Goal: Transaction & Acquisition: Purchase product/service

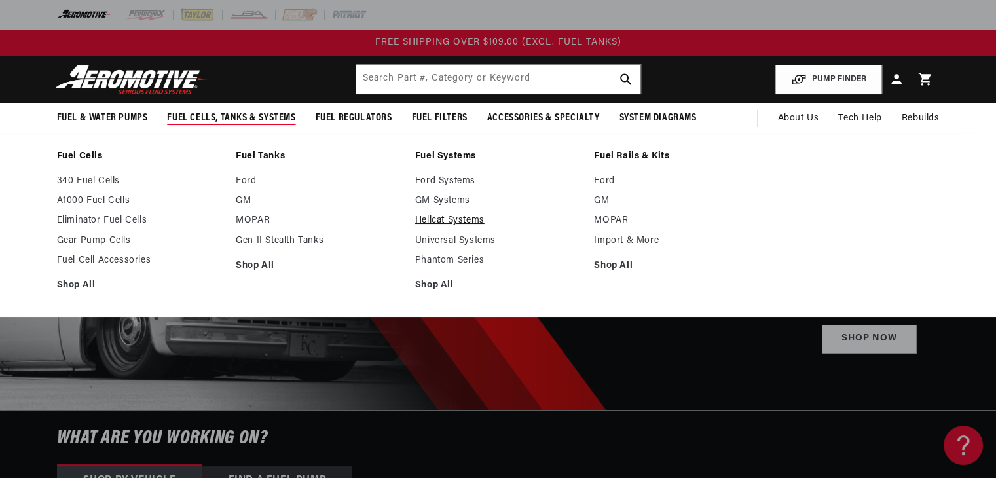
click at [462, 218] on link "Hellcat Systems" at bounding box center [498, 221] width 166 height 12
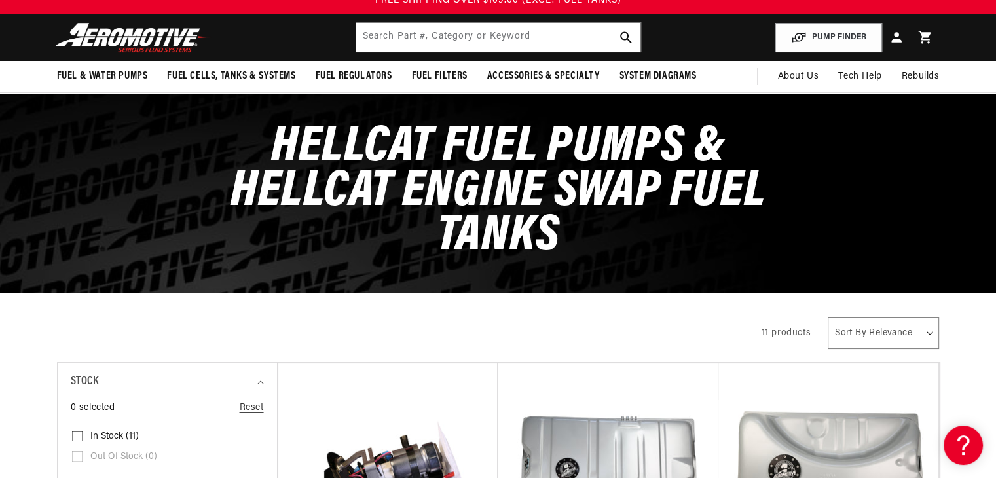
scroll to position [43, 0]
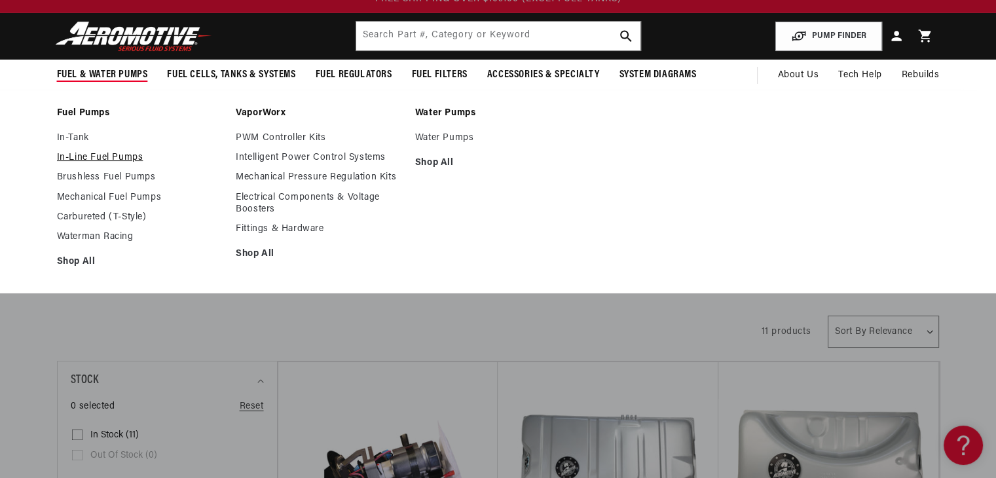
click at [89, 157] on link "In-Line Fuel Pumps" at bounding box center [140, 158] width 166 height 12
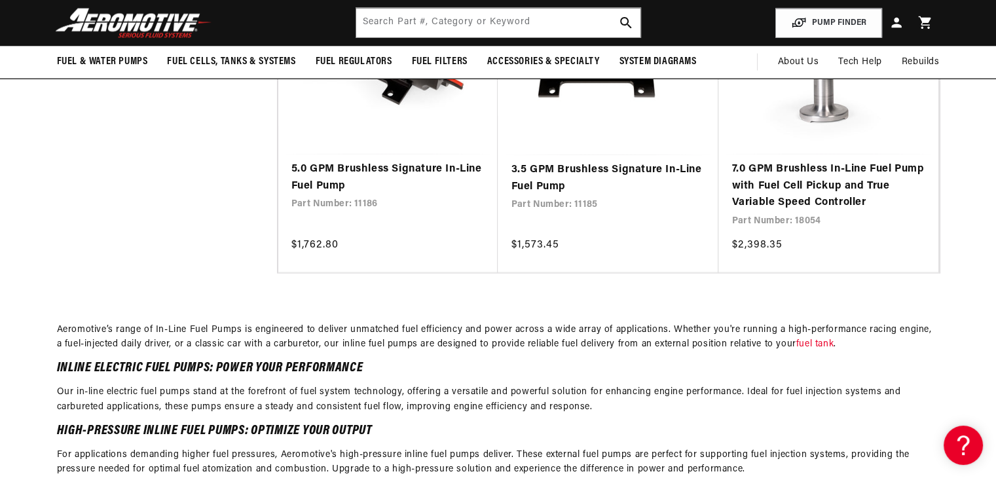
scroll to position [2540, 0]
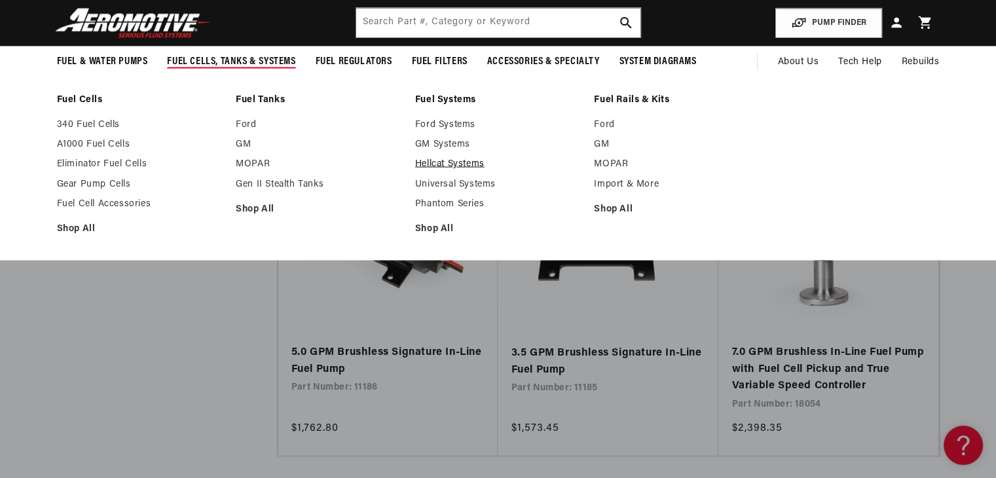
click at [446, 165] on link "Hellcat Systems" at bounding box center [498, 164] width 166 height 12
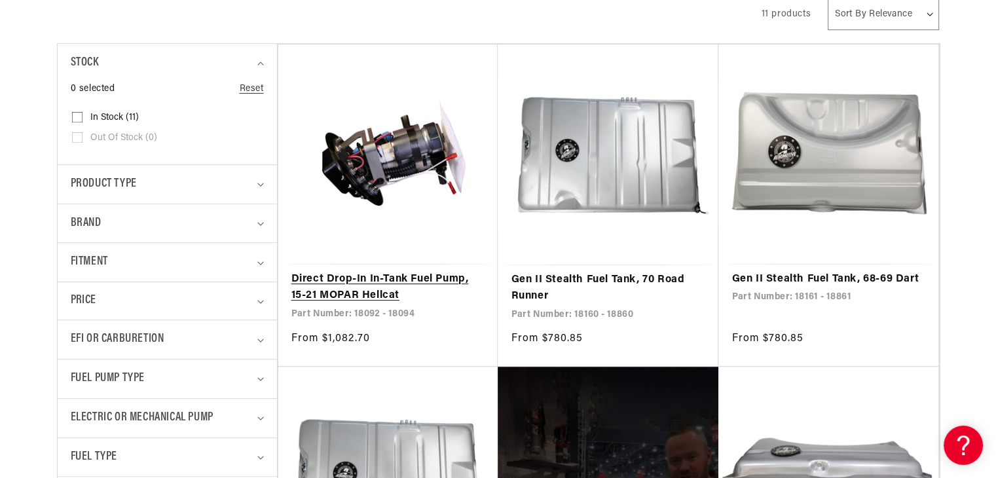
scroll to position [369, 0]
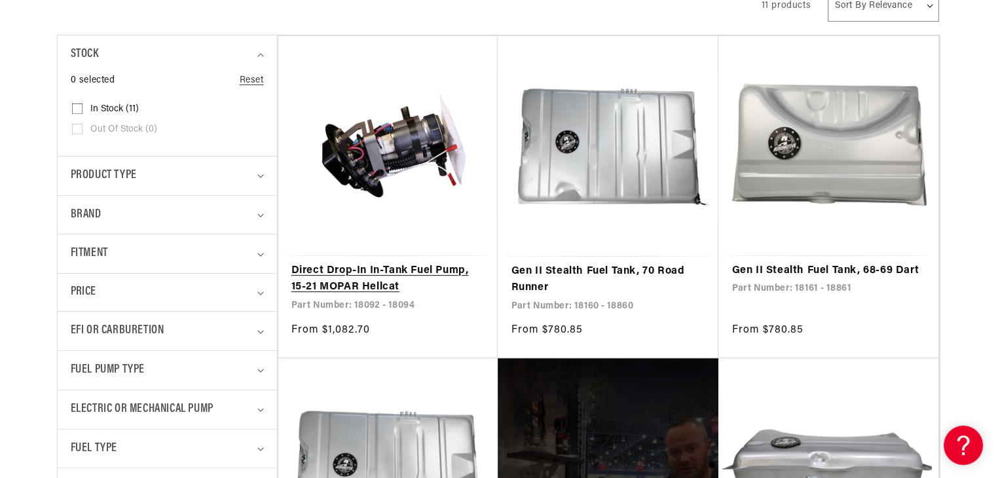
click at [398, 269] on link "Direct Drop-In In-Tank Fuel Pump, 15-21 MOPAR Hellcat" at bounding box center [388, 279] width 194 height 33
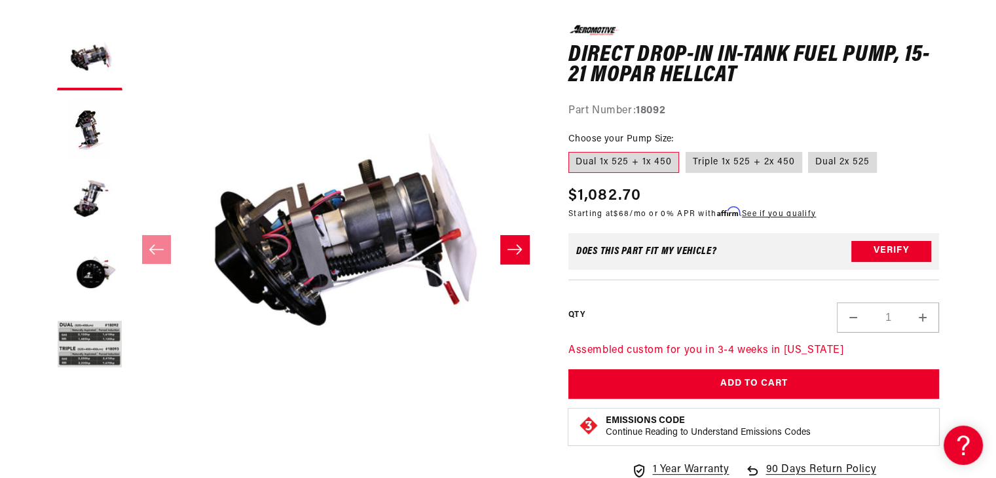
scroll to position [157, 0]
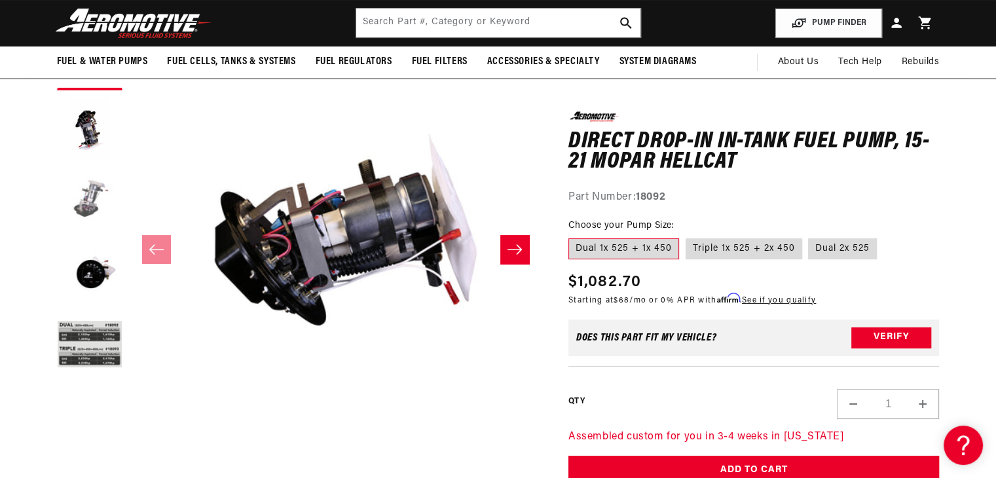
click at [91, 187] on button "Load image 3 in gallery view" at bounding box center [89, 201] width 65 height 65
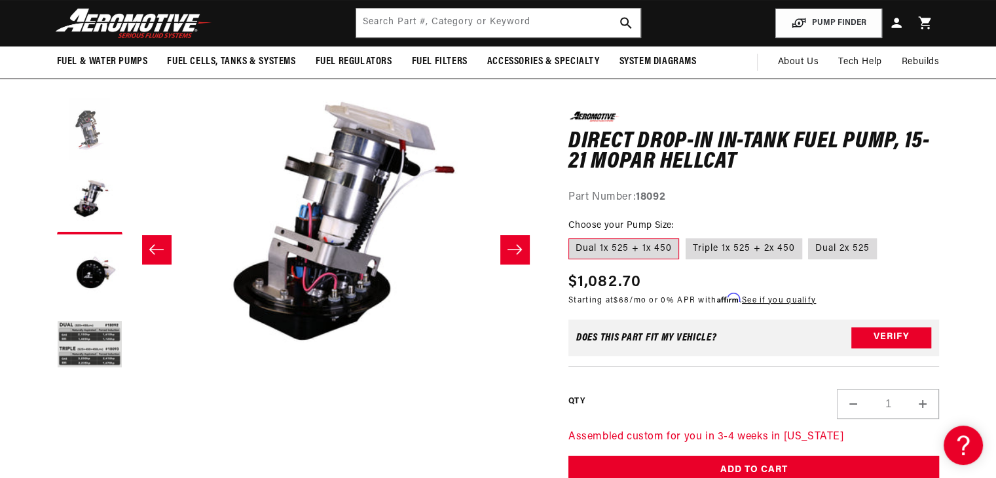
click at [96, 137] on button "Load image 2 in gallery view" at bounding box center [89, 129] width 65 height 65
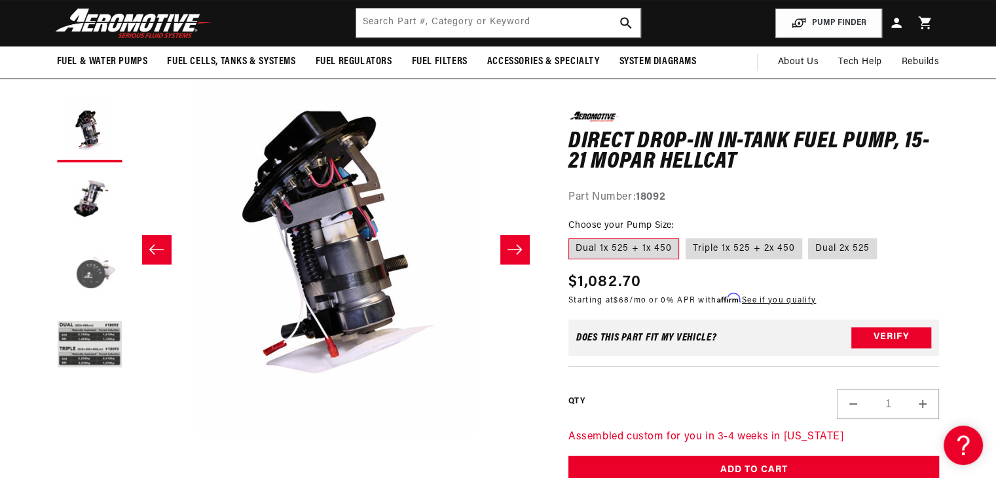
click at [80, 265] on button "Load image 4 in gallery view" at bounding box center [89, 273] width 65 height 65
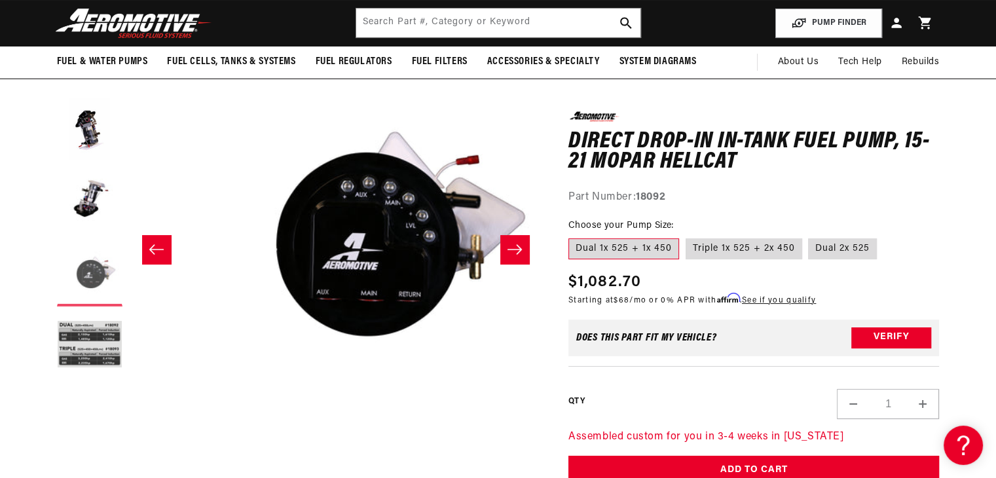
scroll to position [0, 1240]
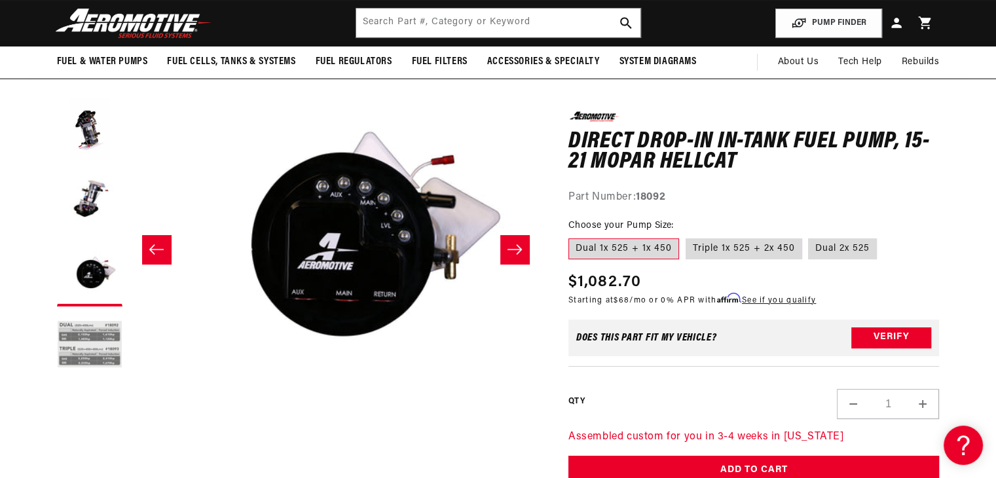
click at [89, 333] on button "Load image 5 in gallery view" at bounding box center [89, 345] width 65 height 65
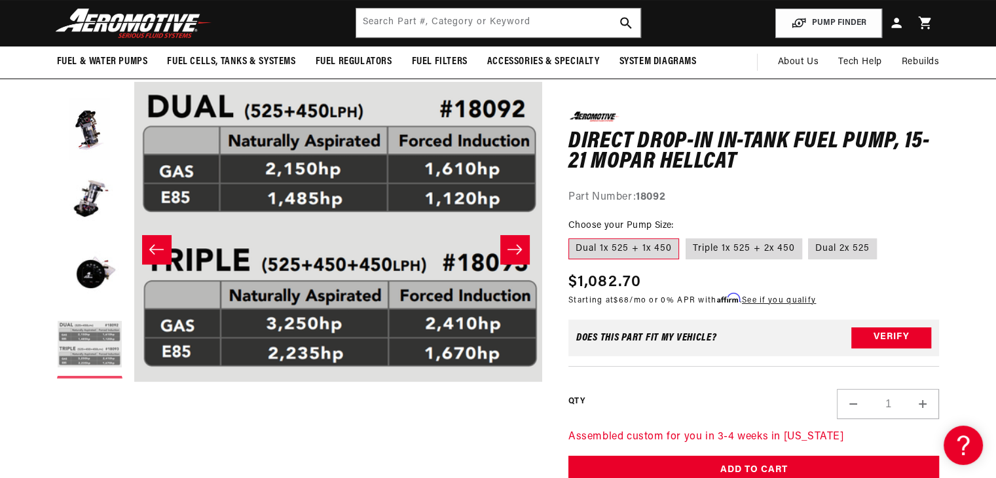
scroll to position [0, 1653]
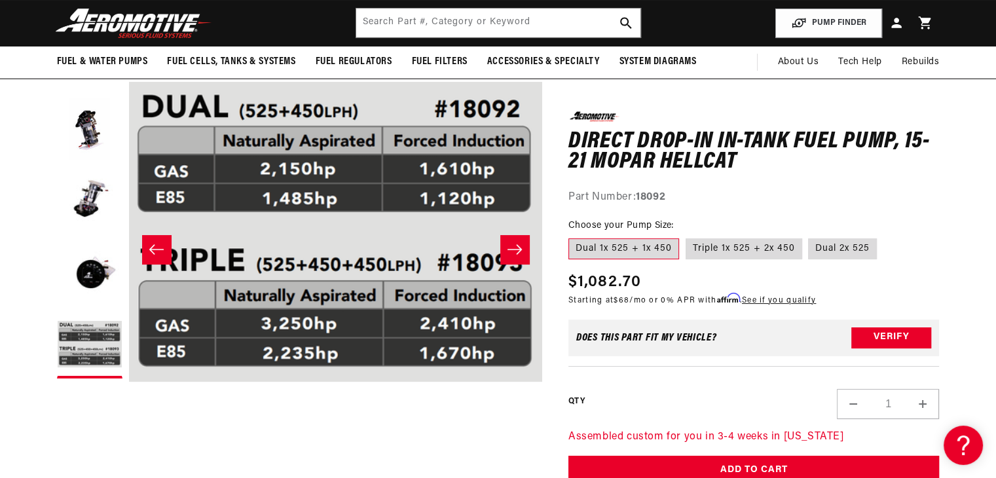
click at [403, 445] on div "Watch Video" at bounding box center [335, 459] width 413 height 29
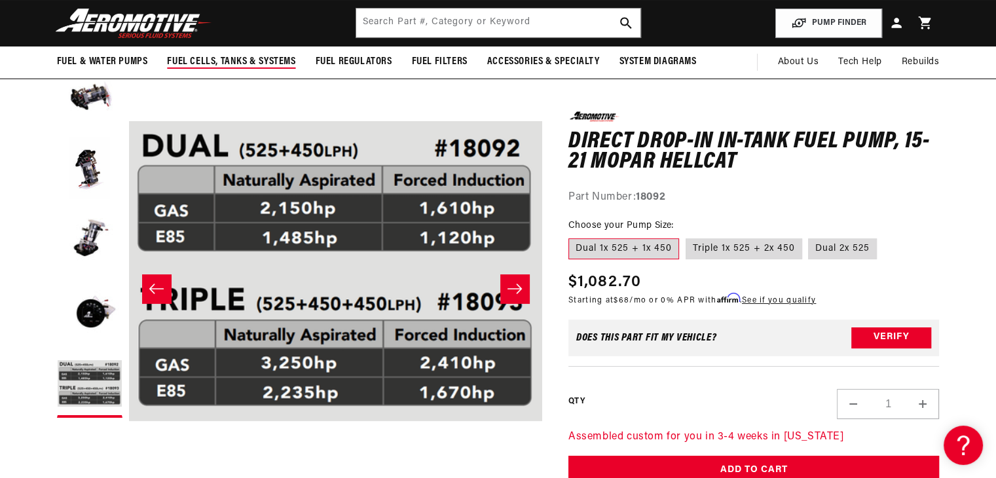
scroll to position [113, 0]
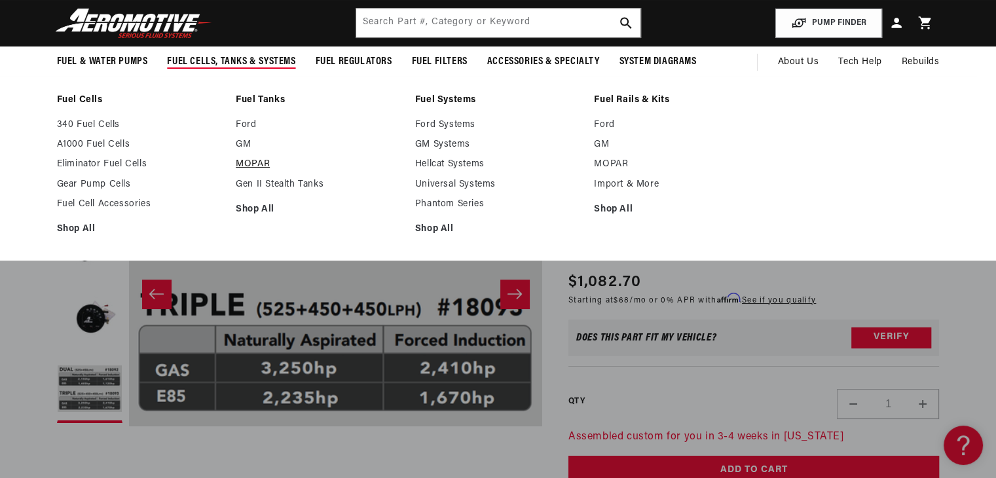
click at [249, 165] on link "MOPAR" at bounding box center [319, 164] width 166 height 12
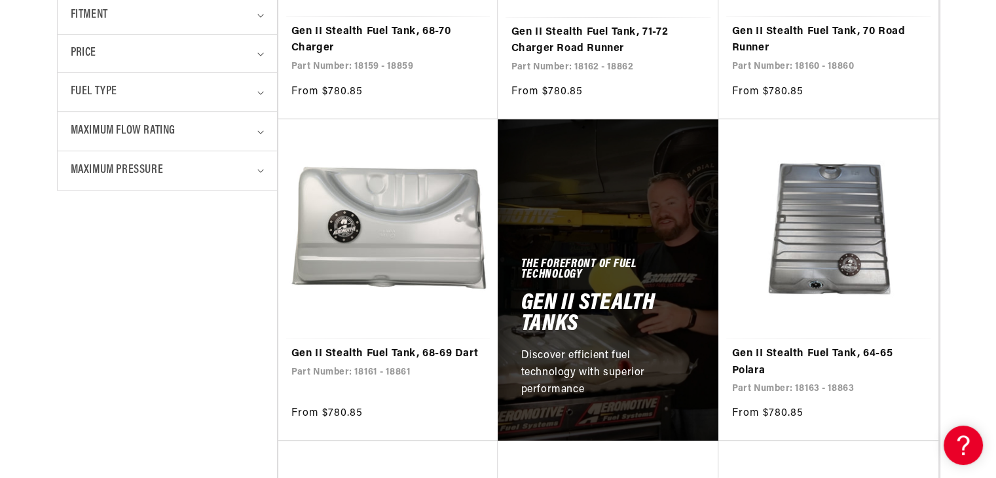
scroll to position [541, 0]
